Goal: Task Accomplishment & Management: Use online tool/utility

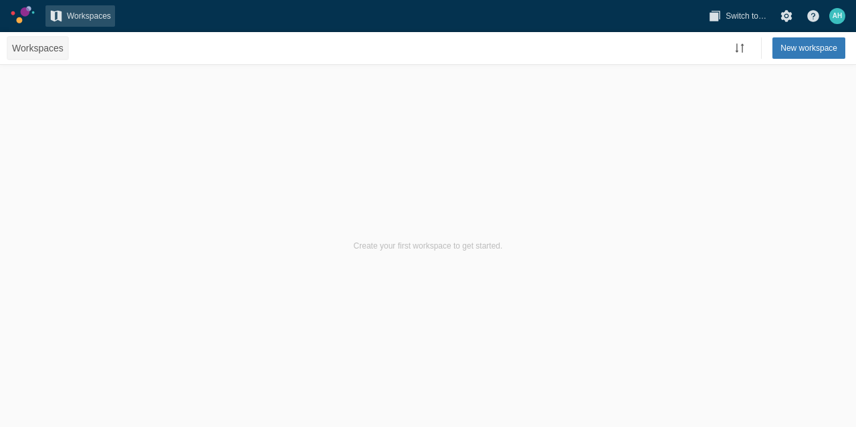
click at [39, 49] on span "Workspaces" at bounding box center [38, 47] width 52 height 13
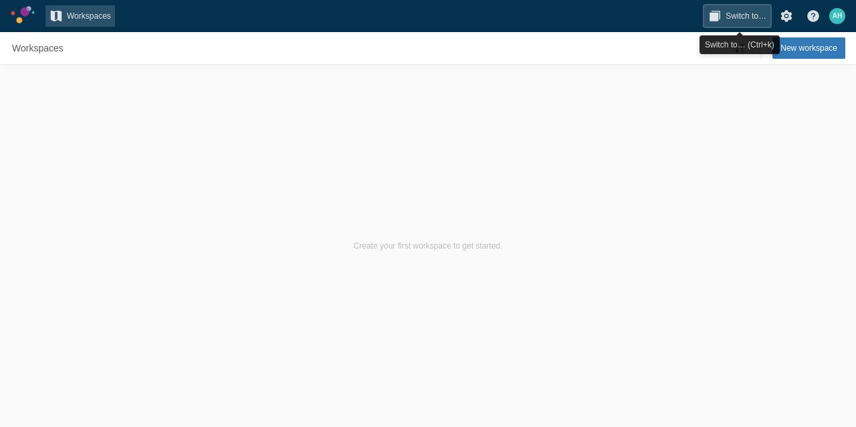
click at [735, 16] on span "Switch to…" at bounding box center [746, 15] width 41 height 13
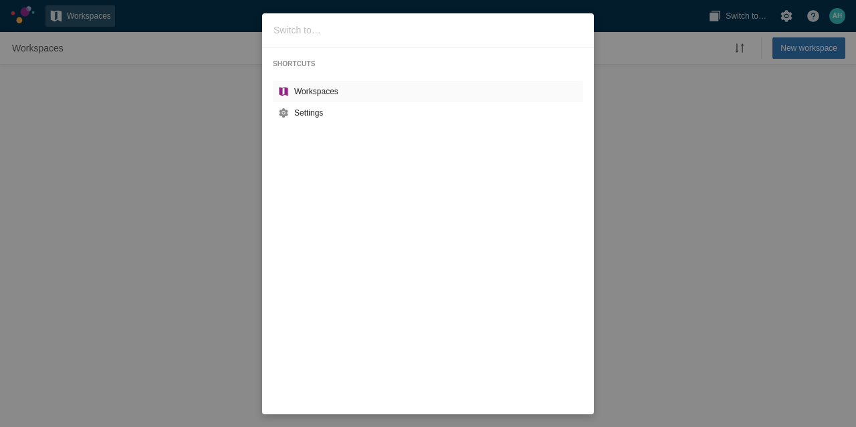
click at [633, 16] on div "SHORTCUTS Workspaces Settings" at bounding box center [428, 213] width 856 height 427
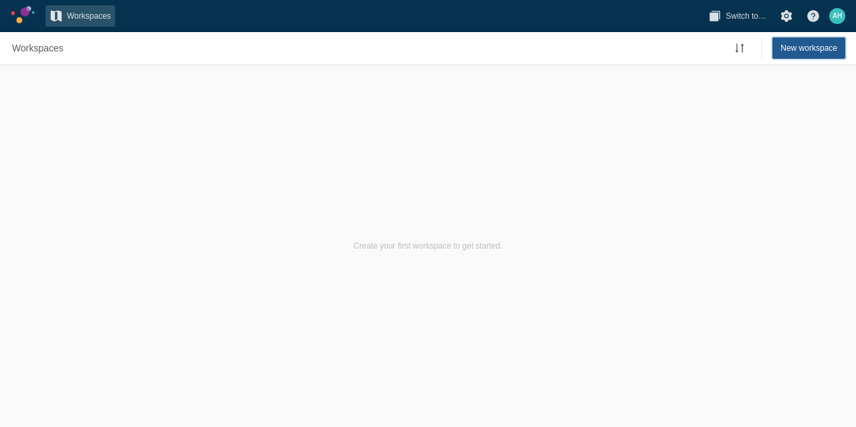
click at [812, 47] on span "New workspace" at bounding box center [809, 47] width 57 height 13
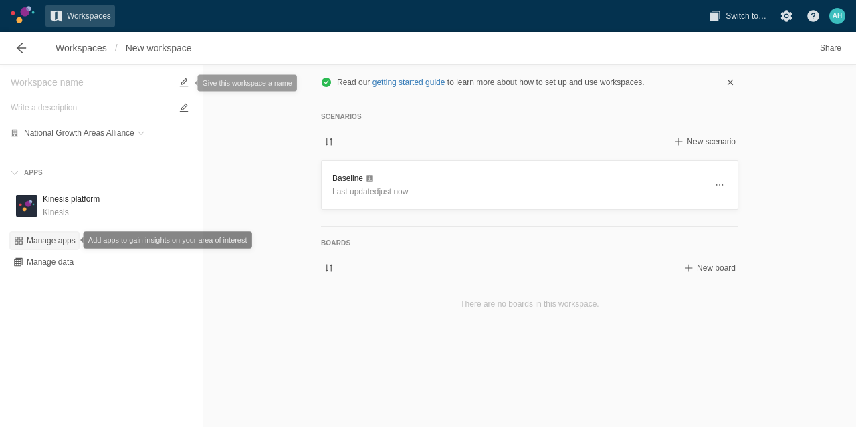
click at [47, 243] on div "Manage apps" at bounding box center [51, 240] width 49 height 11
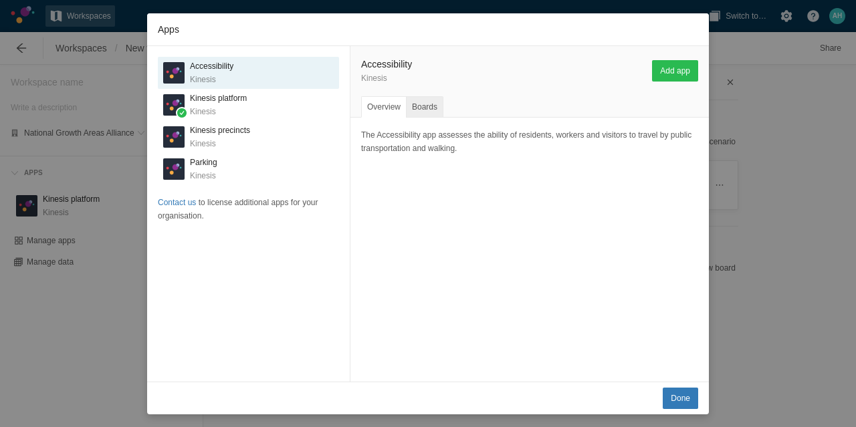
click at [427, 106] on div "Boards" at bounding box center [424, 106] width 37 height 21
click at [387, 106] on div "Overview" at bounding box center [383, 106] width 45 height 21
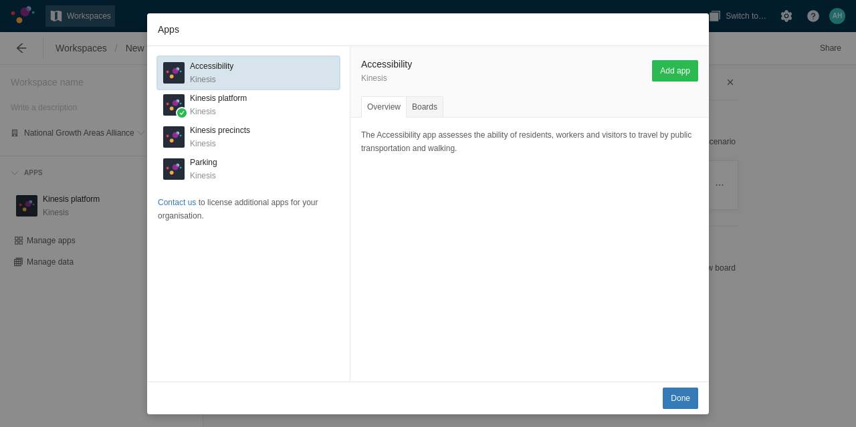
click at [214, 72] on h3 "Accessibility" at bounding box center [211, 66] width 43 height 13
click at [171, 76] on div "K" at bounding box center [173, 72] width 21 height 21
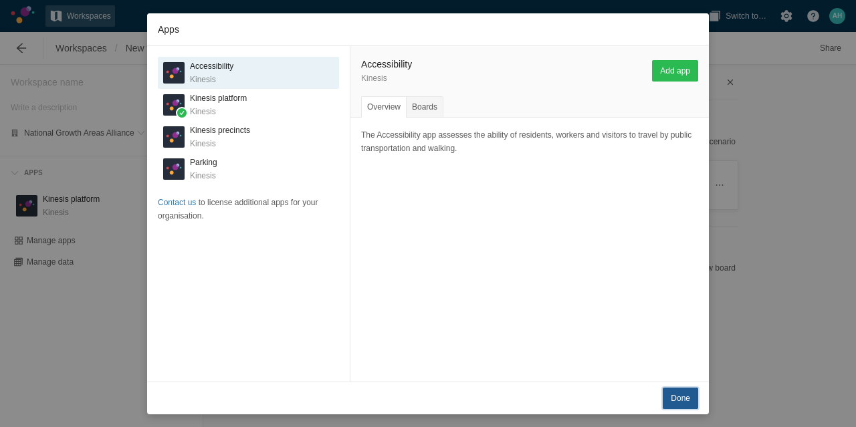
click at [677, 401] on span "Done" at bounding box center [680, 398] width 19 height 13
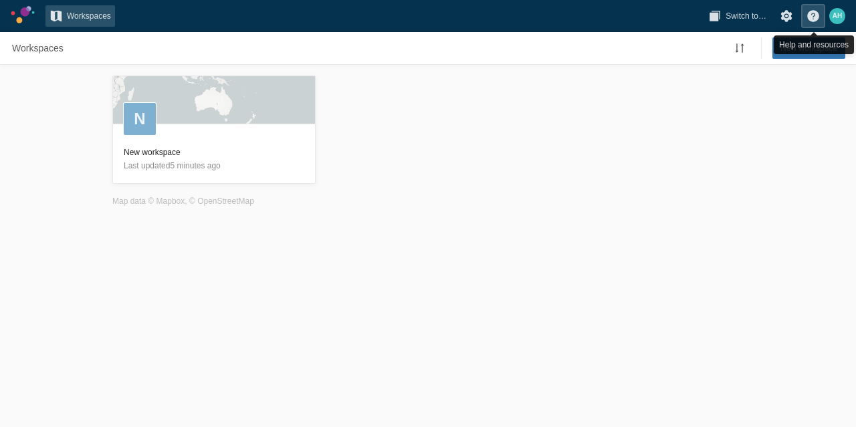
click at [811, 18] on span at bounding box center [813, 15] width 13 height 13
click at [23, 11] on link at bounding box center [23, 14] width 24 height 17
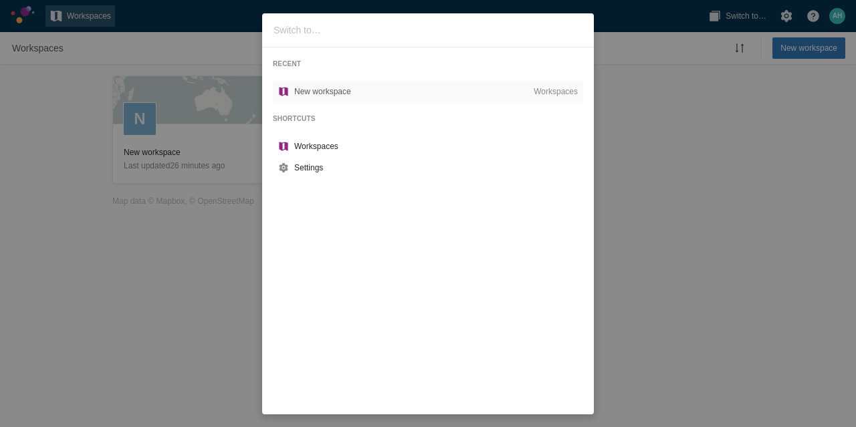
click at [150, 18] on div "RECENT New workspace Workspaces SHORTCUTS Workspaces Settings" at bounding box center [428, 213] width 856 height 427
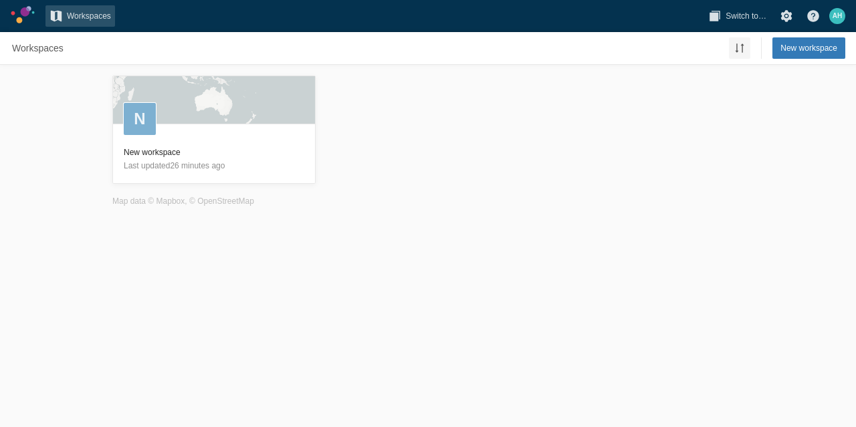
click at [743, 49] on span at bounding box center [739, 47] width 13 height 13
click at [734, 11] on span "Switch to…" at bounding box center [746, 15] width 41 height 13
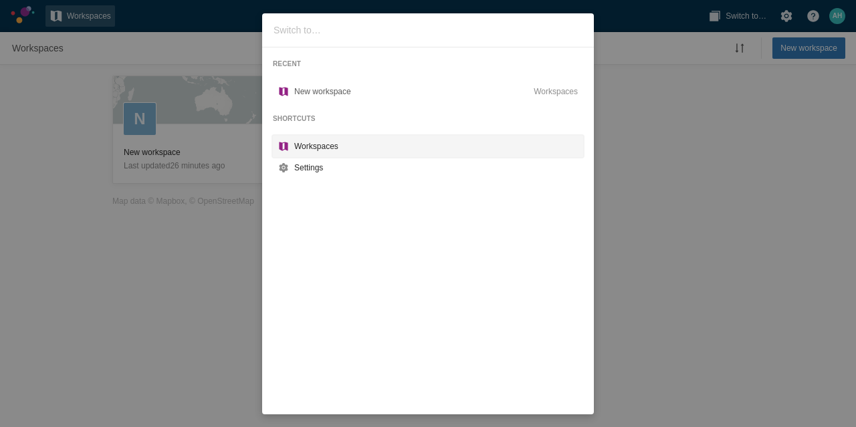
click at [316, 147] on div "Workspaces" at bounding box center [436, 146] width 284 height 13
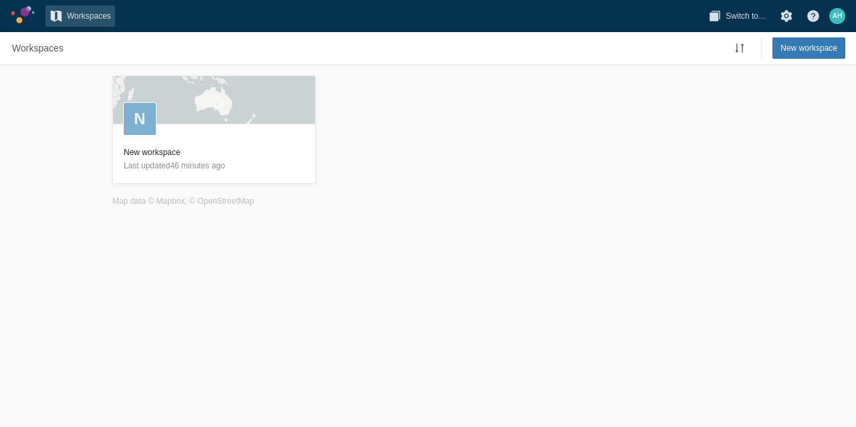
click at [28, 7] on link at bounding box center [23, 14] width 24 height 17
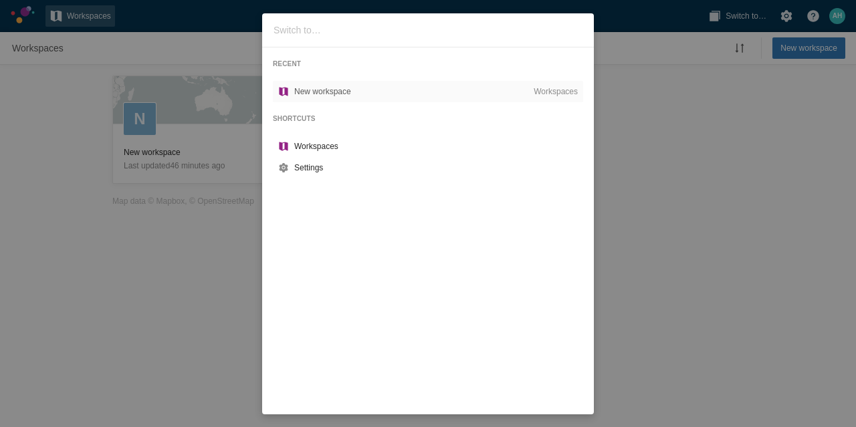
click at [733, 115] on div "RECENT New workspace Workspaces SHORTCUTS Workspaces Settings" at bounding box center [428, 213] width 856 height 427
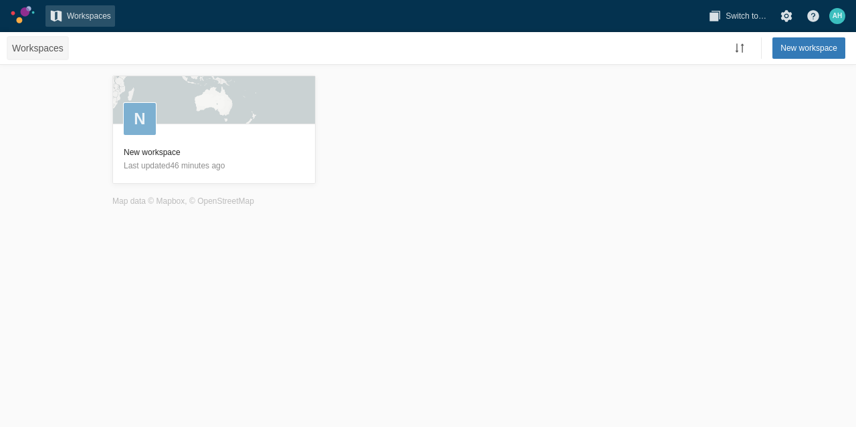
click at [19, 50] on span "Workspaces" at bounding box center [38, 47] width 52 height 13
click at [17, 19] on link at bounding box center [23, 14] width 24 height 17
